Goal: Obtain resource: Obtain resource

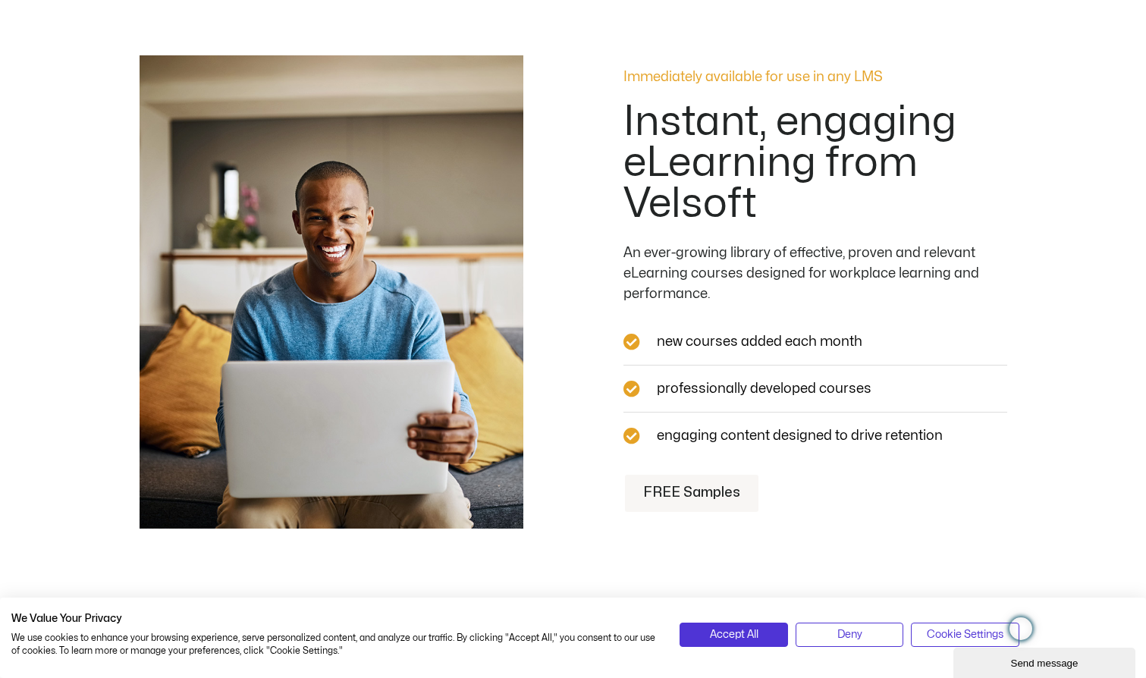
scroll to position [1366, 0]
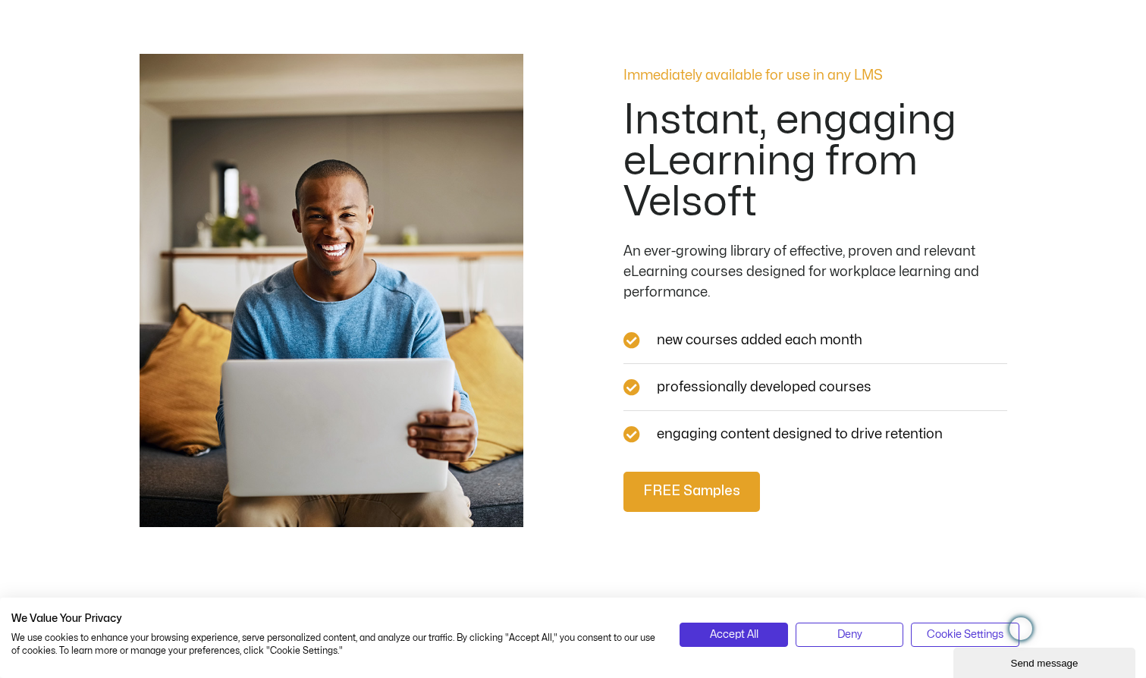
click at [721, 483] on span "FREE Samples" at bounding box center [691, 492] width 97 height 22
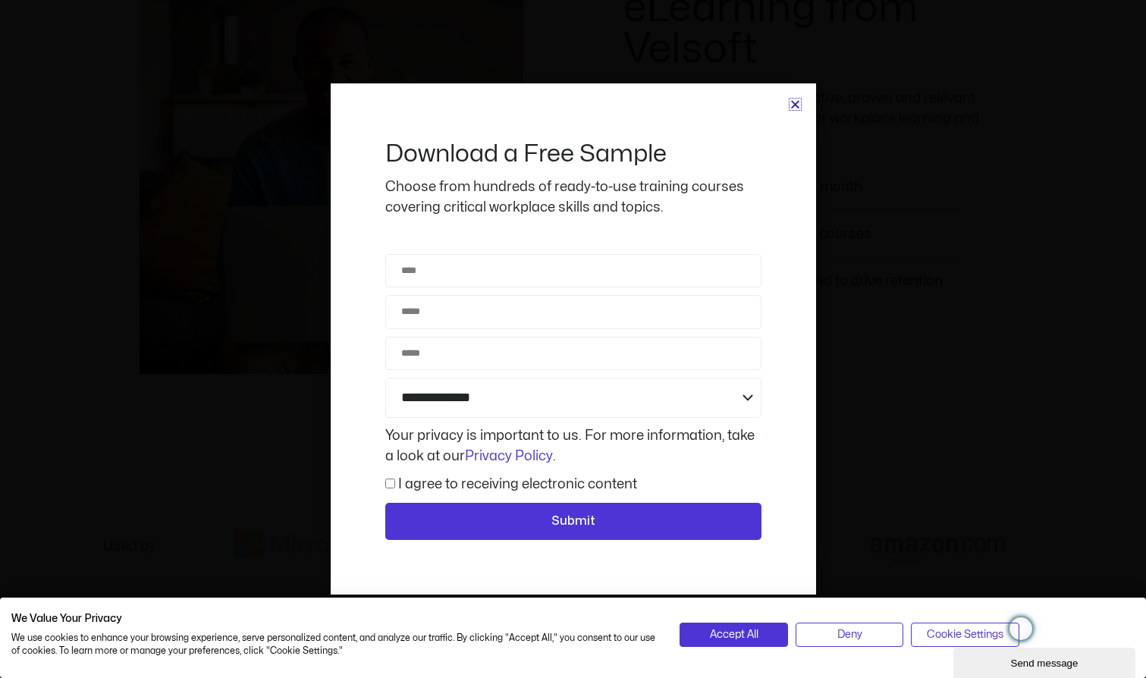
scroll to position [1513, 0]
click at [794, 102] on icon "Close" at bounding box center [794, 104] width 11 height 11
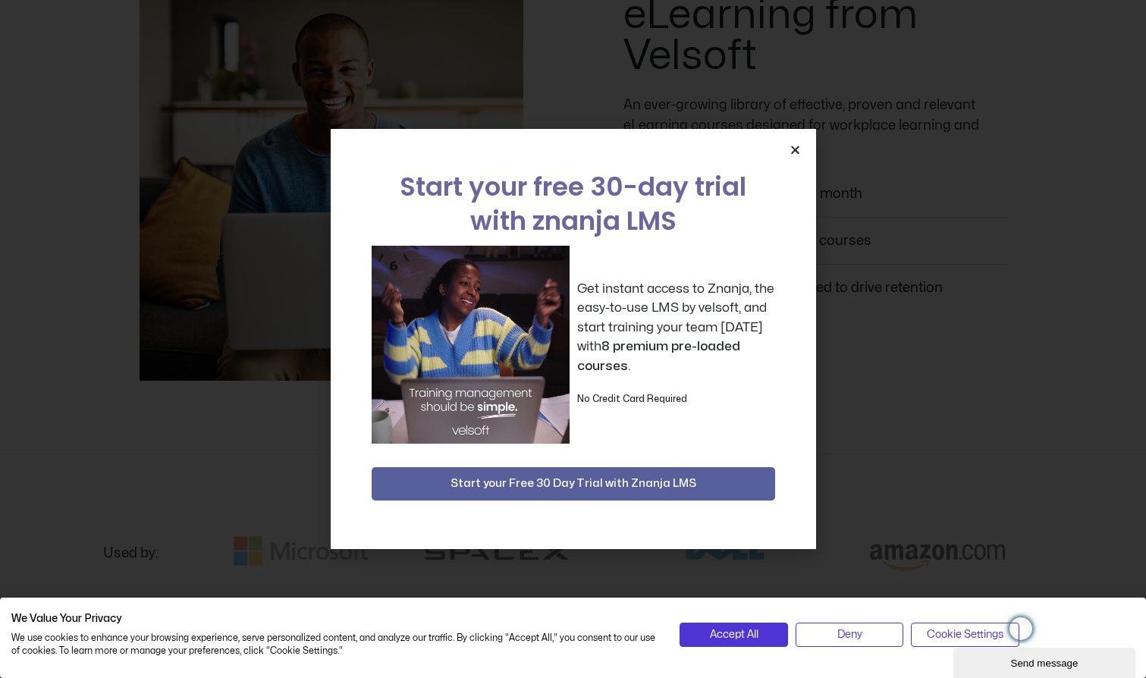
click at [793, 151] on icon "Close" at bounding box center [794, 149] width 11 height 11
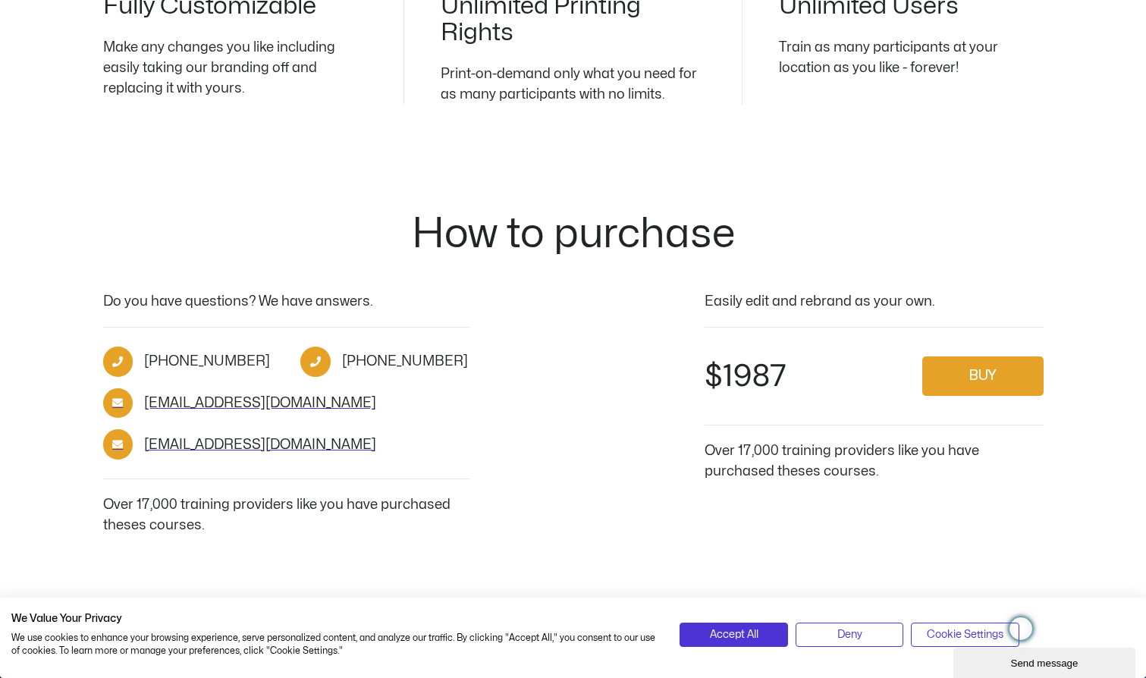
scroll to position [2248, 0]
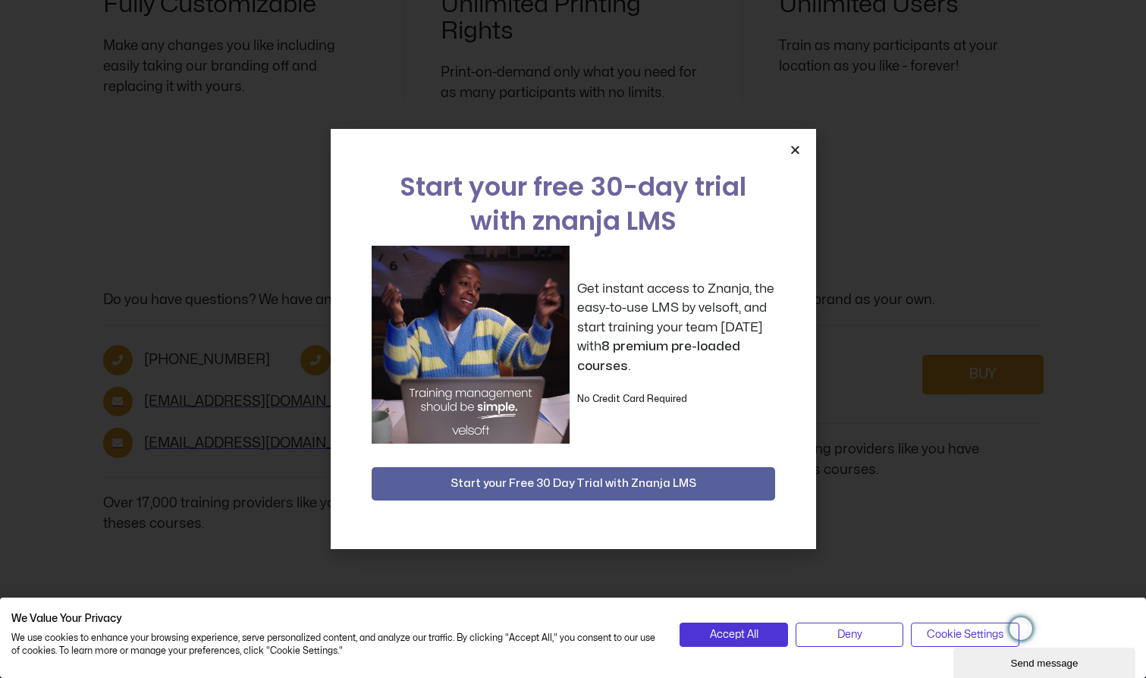
click at [795, 149] on icon "Close" at bounding box center [794, 149] width 11 height 11
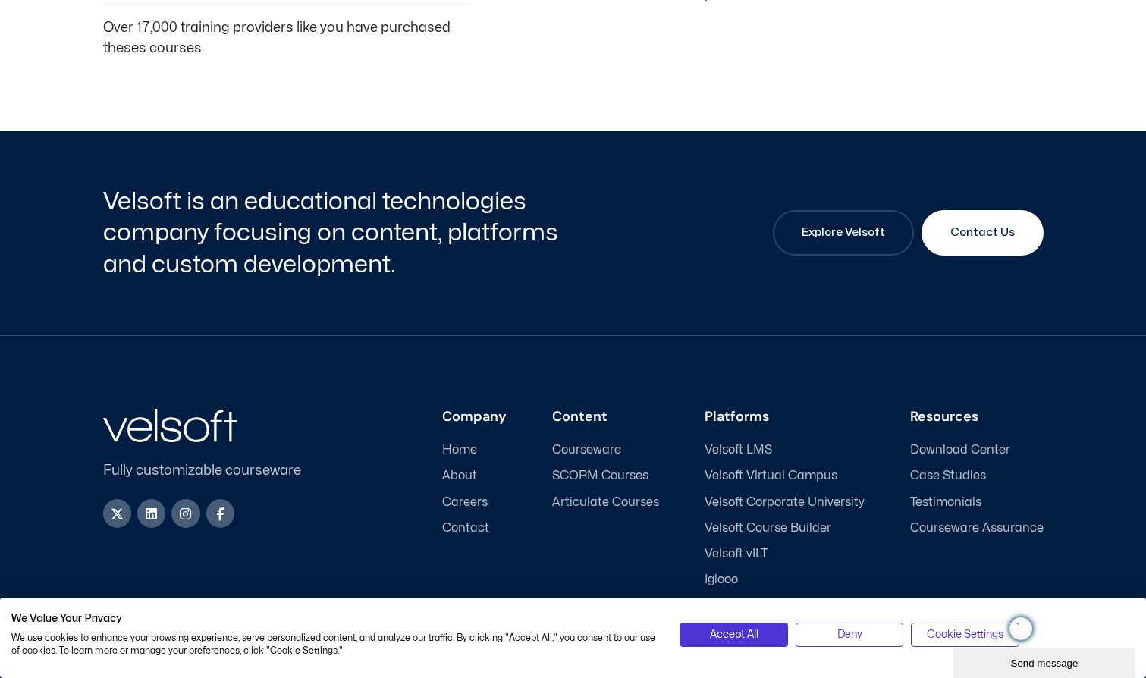
scroll to position [2774, 0]
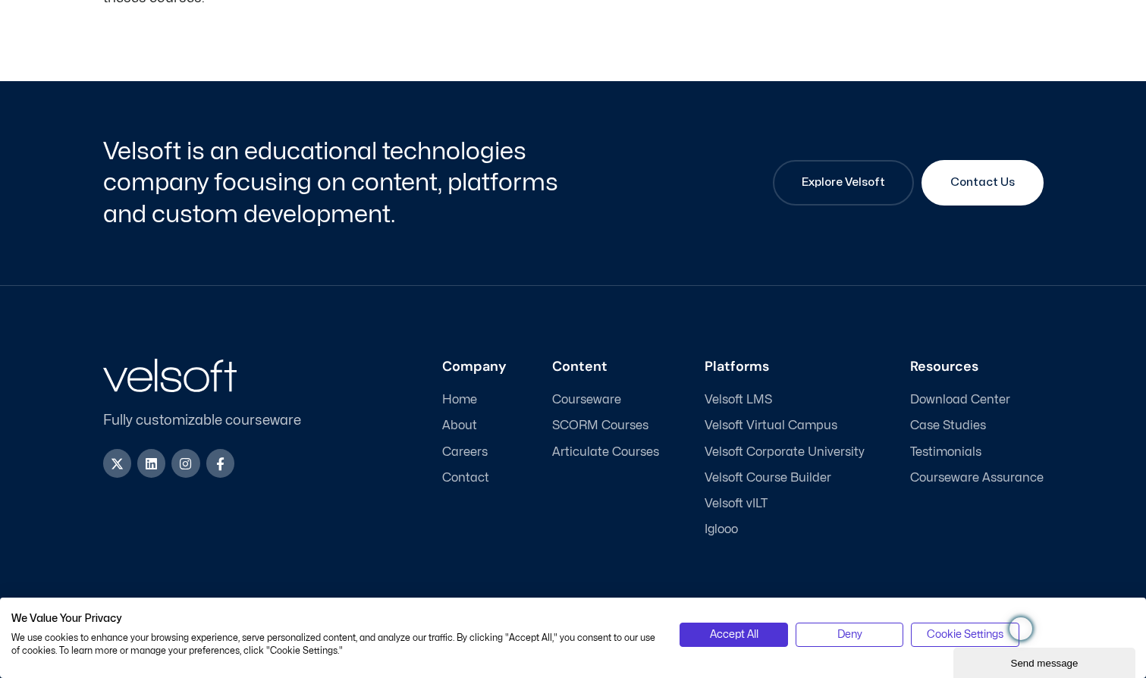
click at [611, 445] on span "Articulate Courses" at bounding box center [605, 452] width 107 height 14
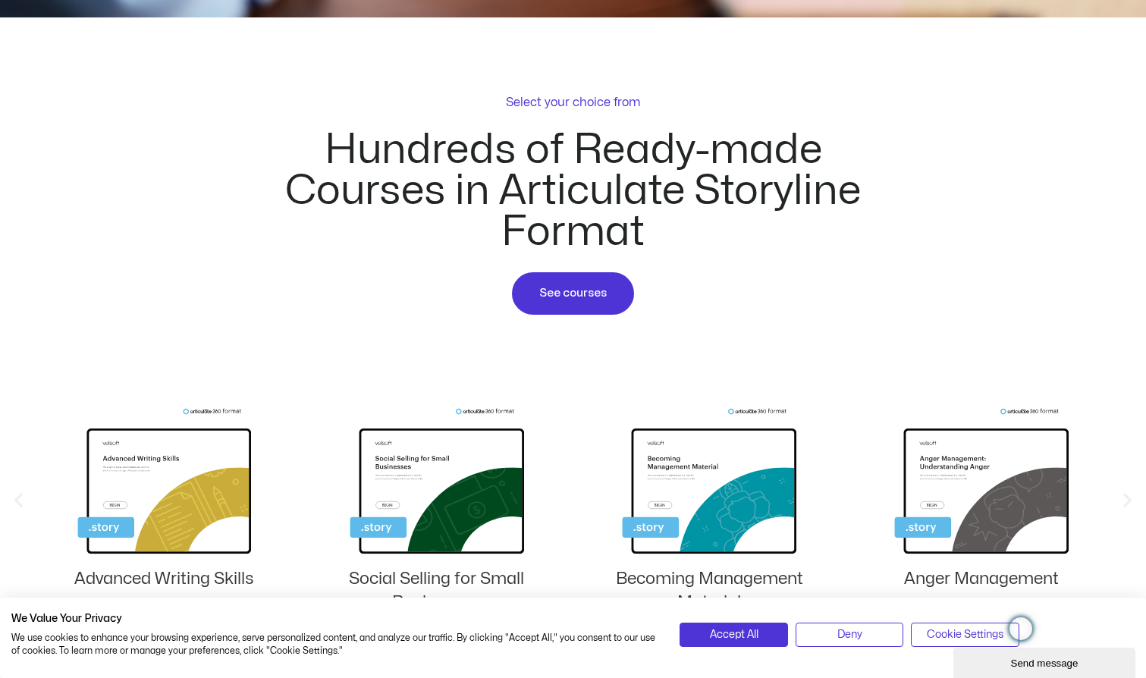
scroll to position [761, 0]
